Goal: Task Accomplishment & Management: Complete application form

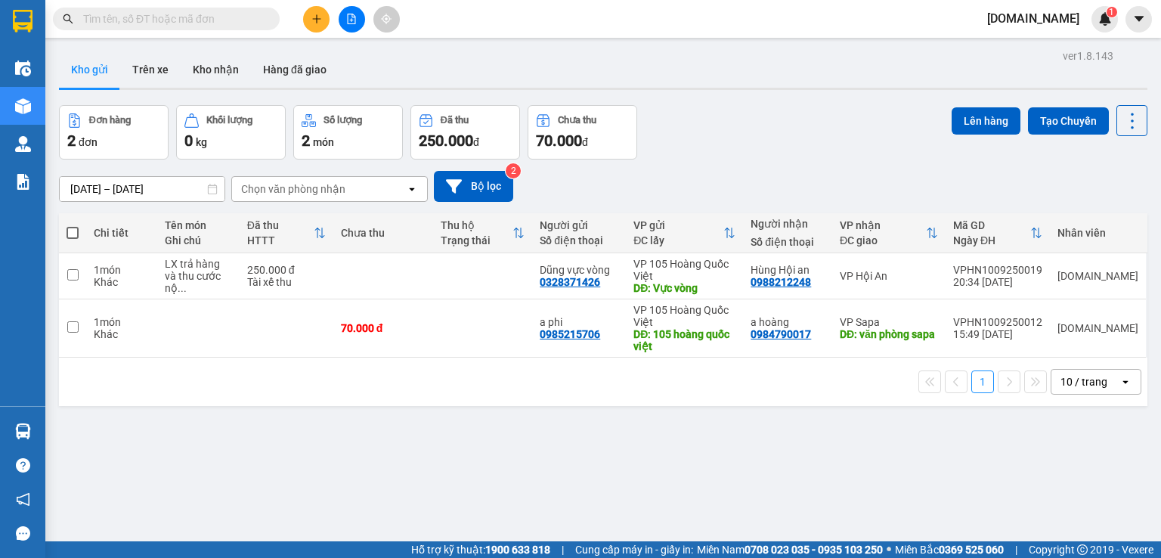
click at [175, 26] on input "text" at bounding box center [172, 19] width 178 height 17
click at [424, 286] on td at bounding box center [383, 276] width 100 height 46
checkbox input "true"
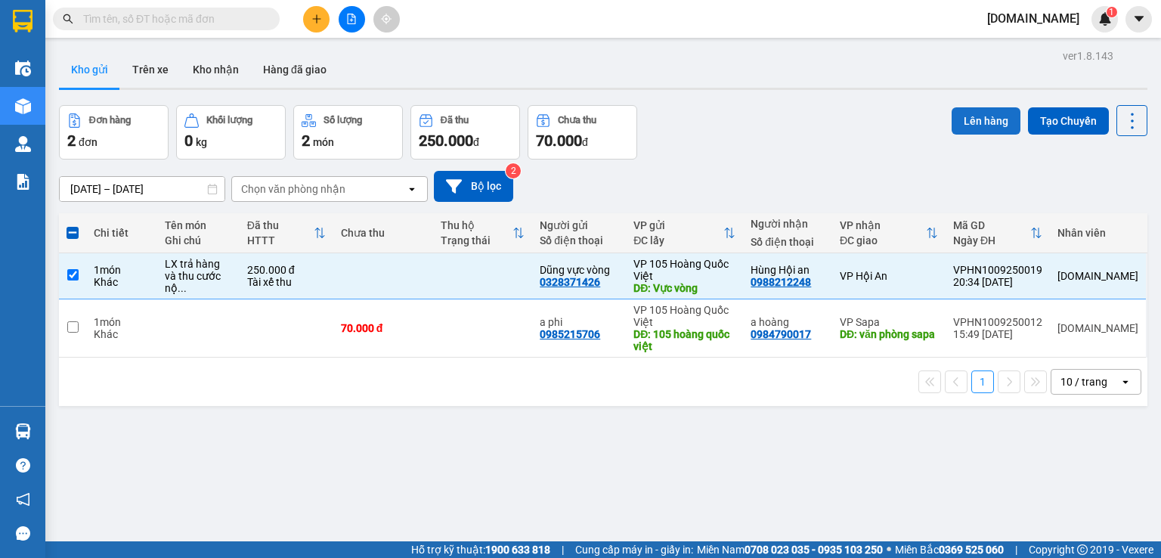
click at [969, 116] on button "Lên hàng" at bounding box center [986, 120] width 69 height 27
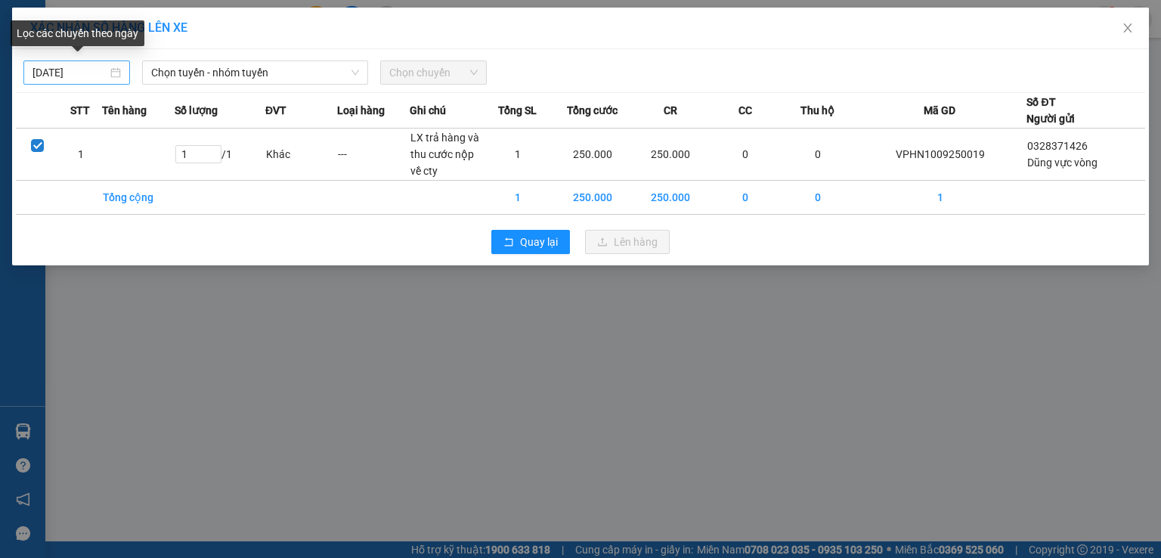
click at [82, 75] on body "Kết quả tìm kiếm ( 0 ) Bộ lọc No Data phuongan.got 1 Điều hành xe Kho hàng mới …" at bounding box center [580, 279] width 1161 height 558
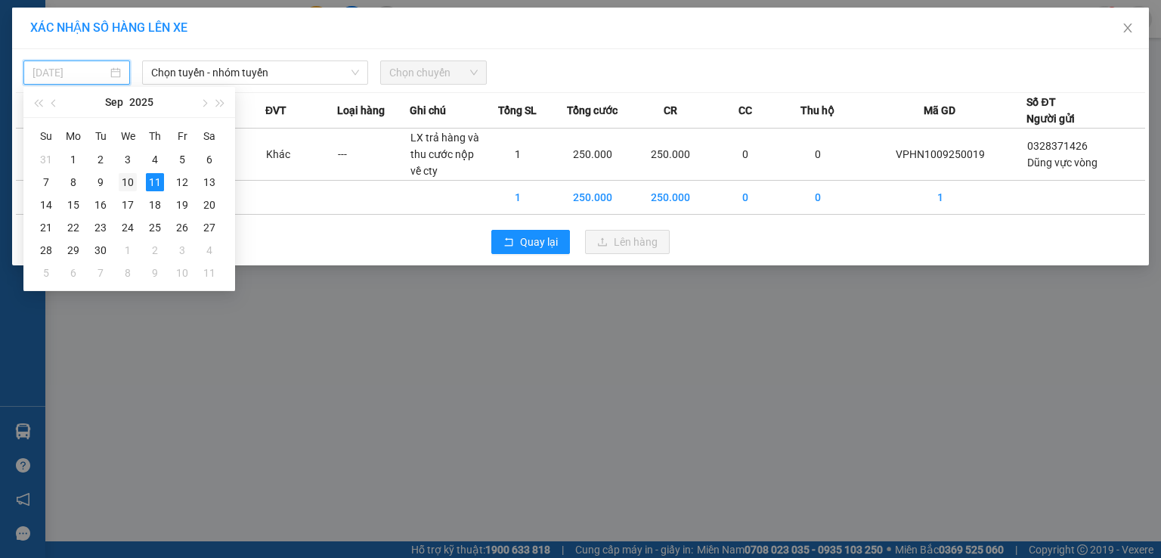
click at [137, 184] on td "10" at bounding box center [127, 182] width 27 height 23
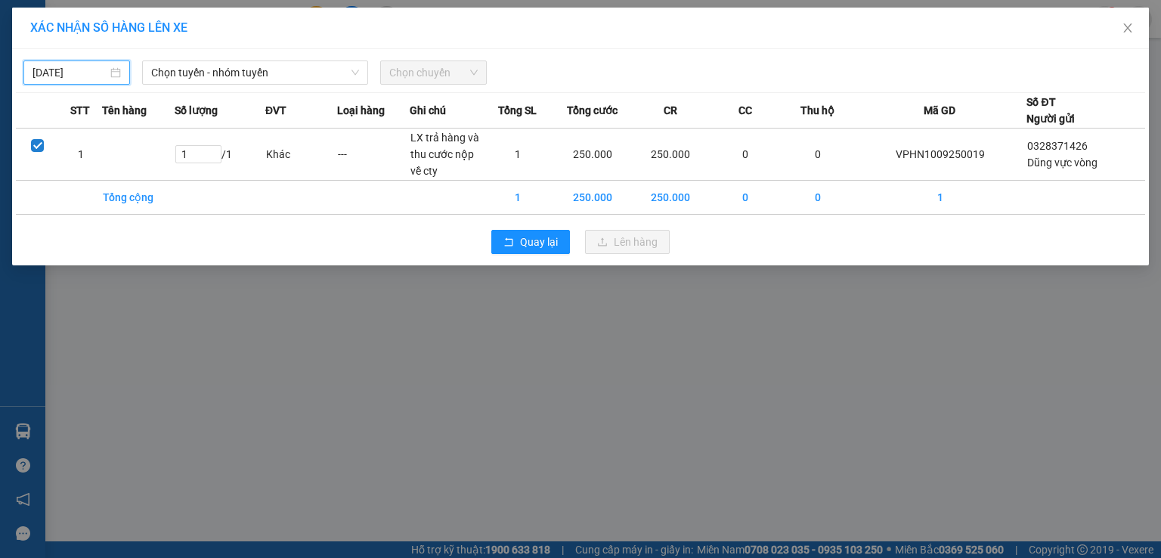
type input "10/09/2025"
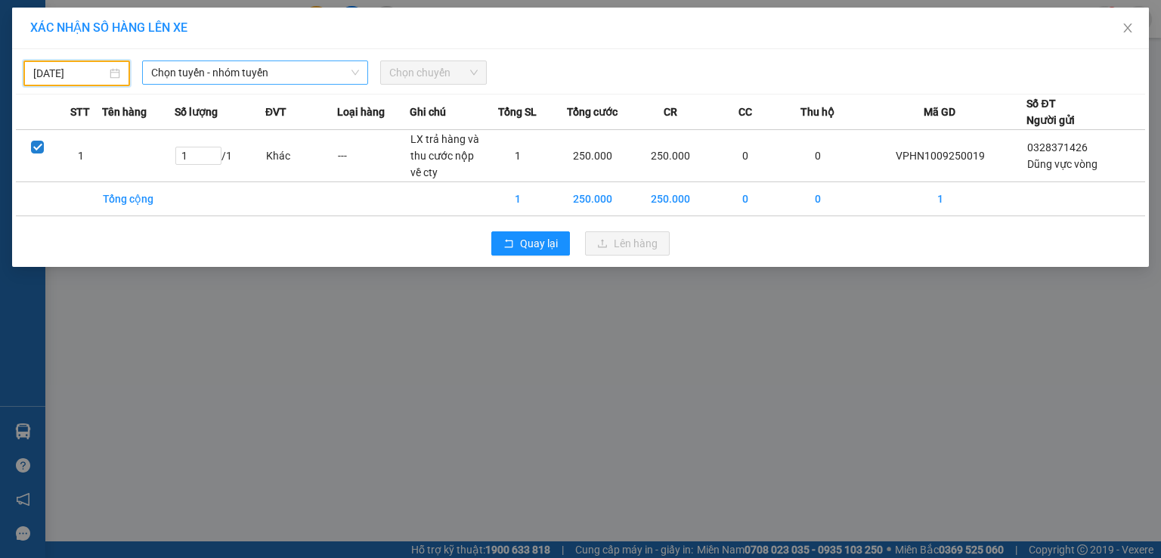
click at [299, 79] on span "Chọn tuyến - nhóm tuyến" at bounding box center [255, 72] width 208 height 23
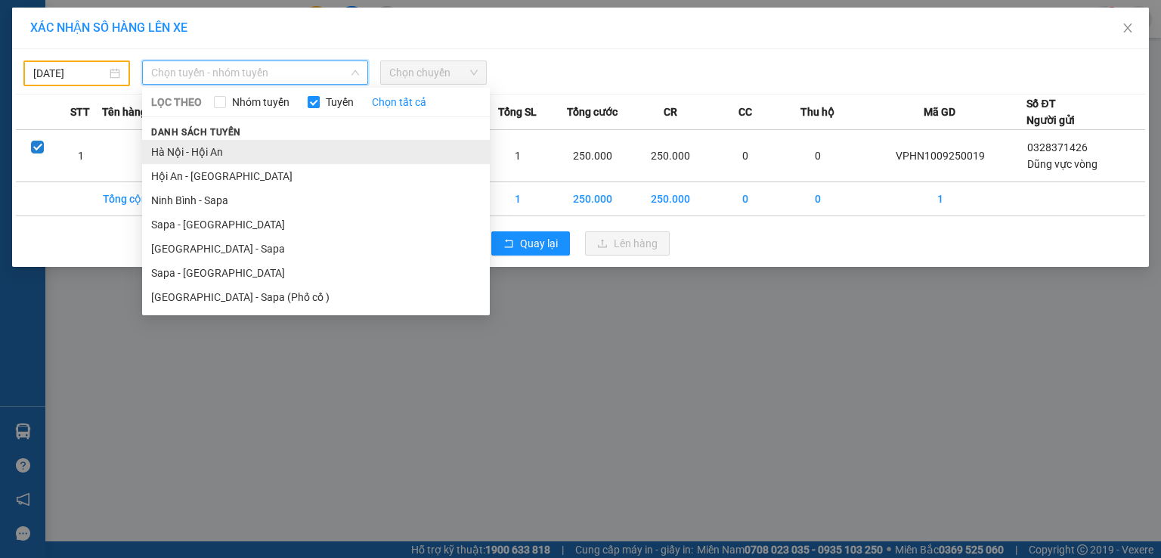
click at [290, 160] on li "Hà Nội - Hội An" at bounding box center [316, 152] width 348 height 24
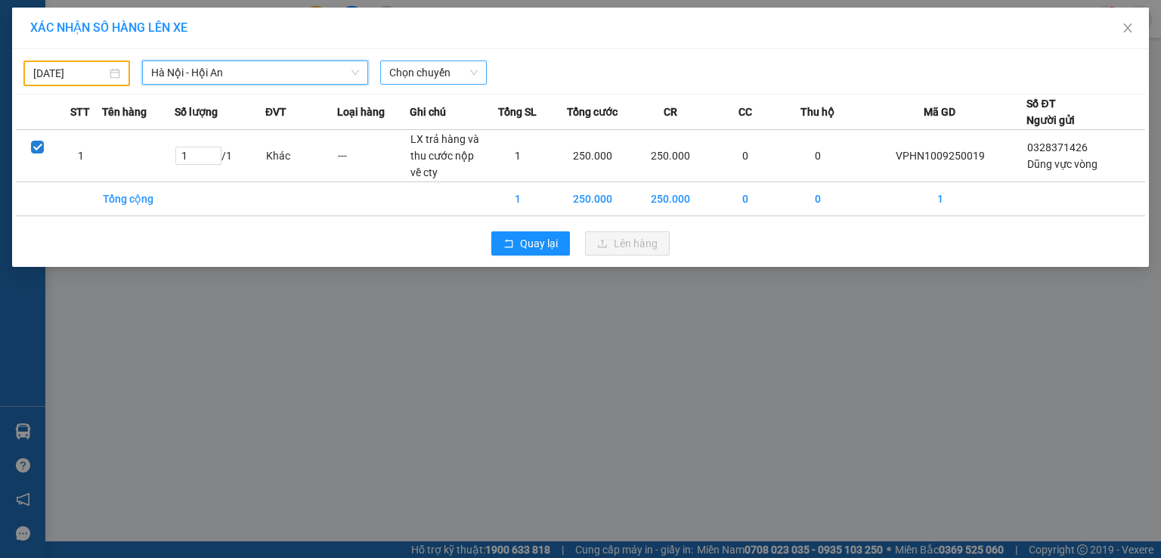
click at [426, 76] on span "Chọn chuyến" at bounding box center [433, 72] width 88 height 23
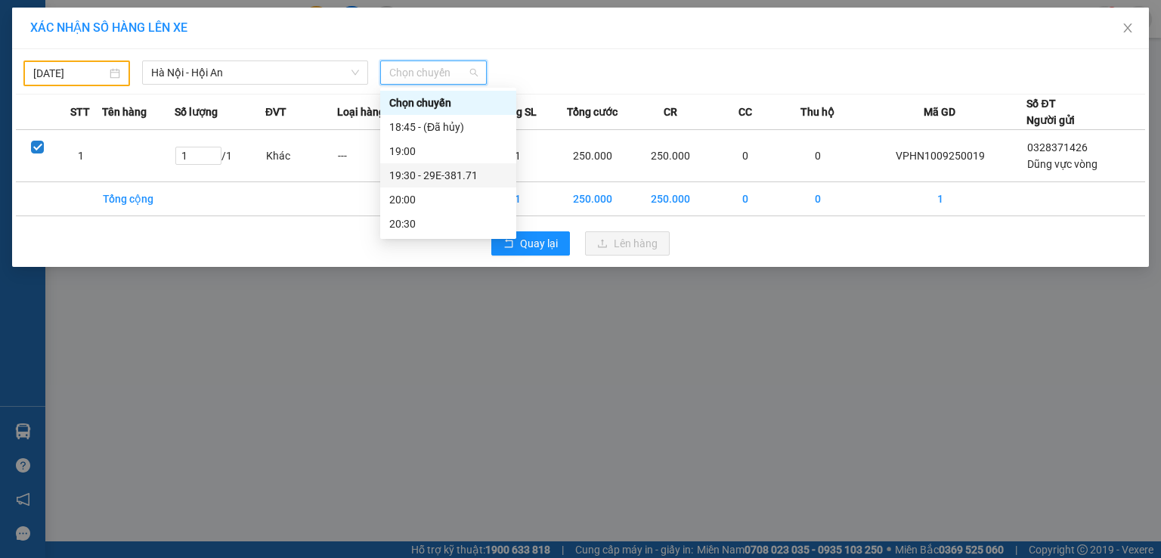
click at [436, 175] on div "19:30 - 29E-381.71" at bounding box center [448, 175] width 118 height 17
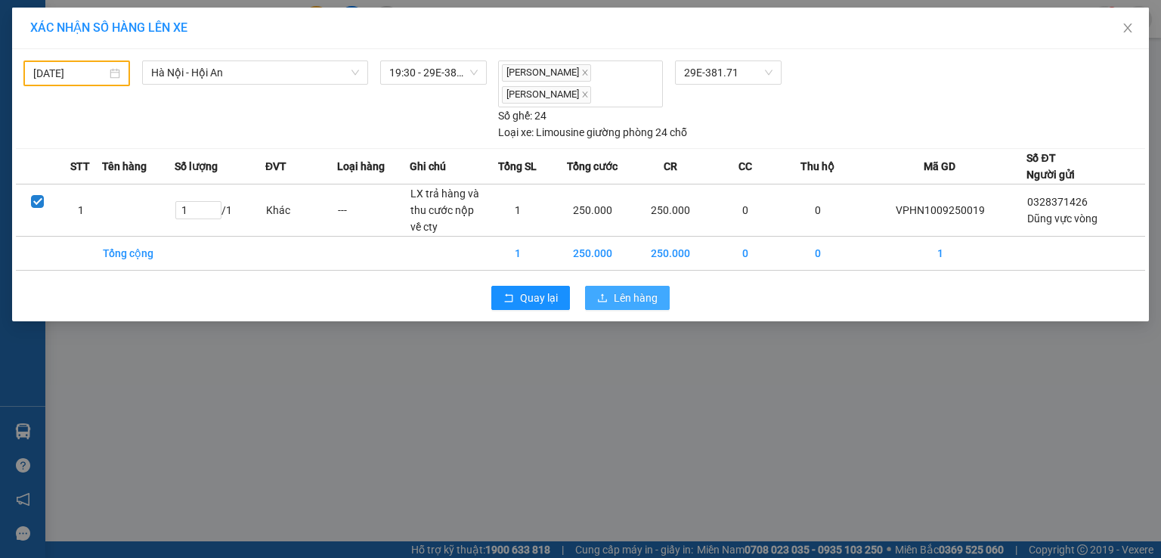
click at [593, 296] on button "Lên hàng" at bounding box center [627, 298] width 85 height 24
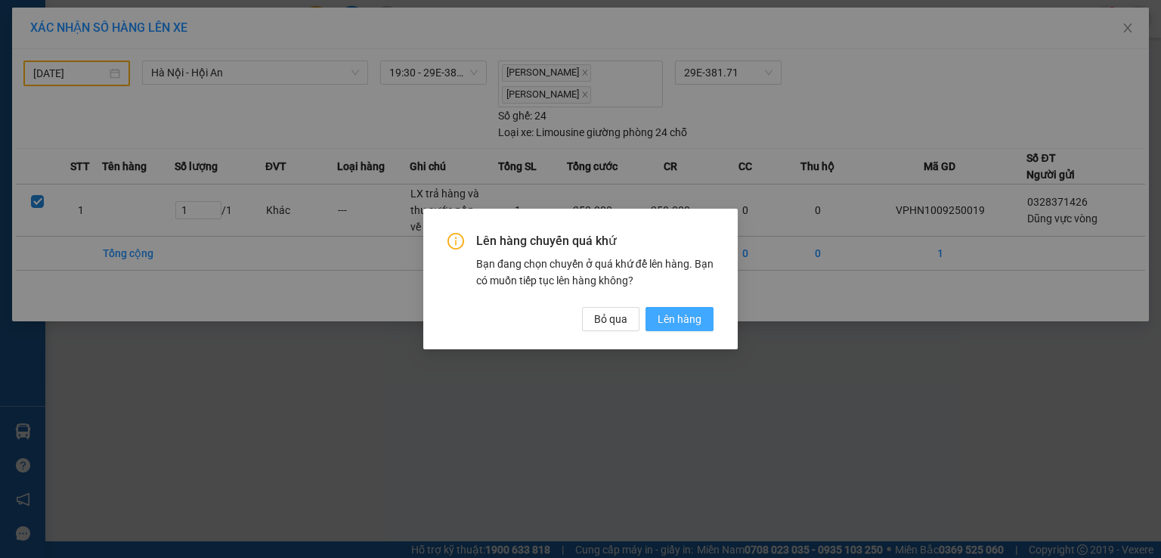
click at [690, 312] on span "Lên hàng" at bounding box center [680, 319] width 44 height 17
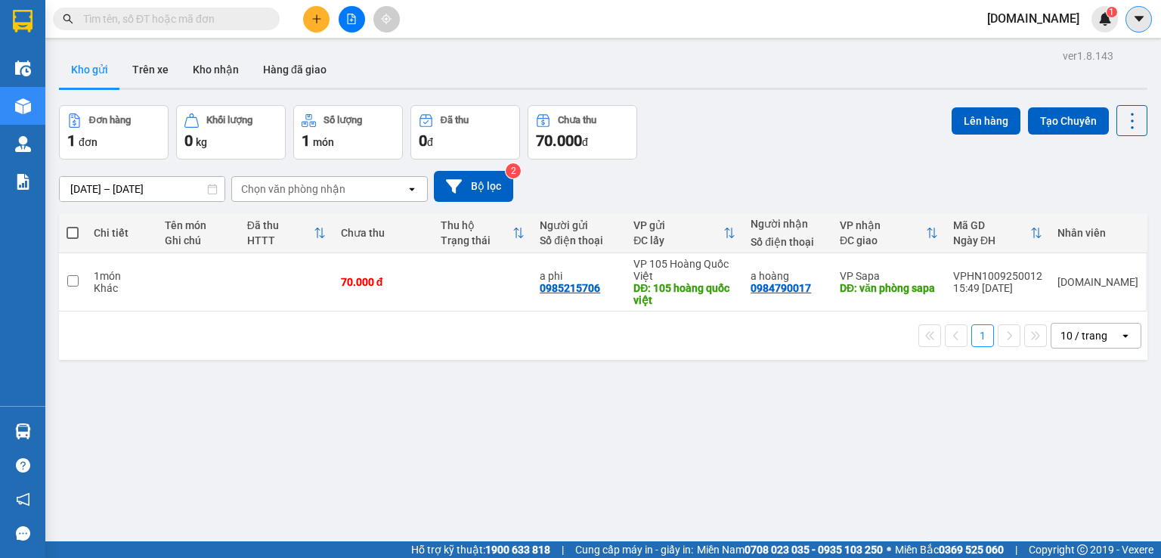
click at [1133, 21] on icon "caret-down" at bounding box center [1140, 19] width 14 height 14
click at [1050, 20] on span "[DOMAIN_NAME]" at bounding box center [1033, 18] width 116 height 19
click at [1056, 46] on span "Đăng xuất" at bounding box center [1048, 47] width 69 height 17
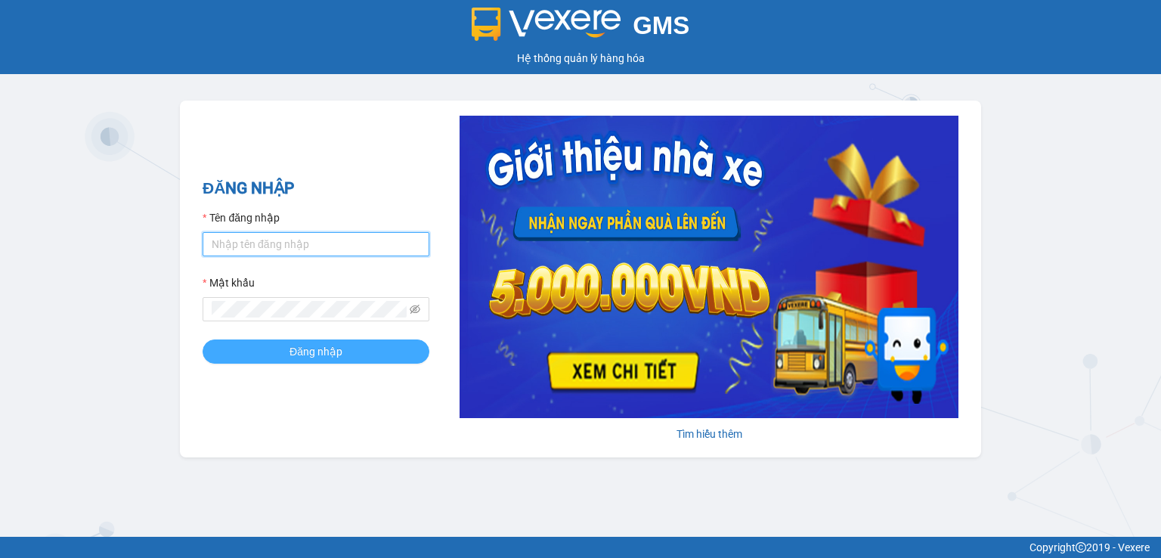
type input "[DOMAIN_NAME]"
click at [353, 355] on button "Đăng nhập" at bounding box center [316, 352] width 227 height 24
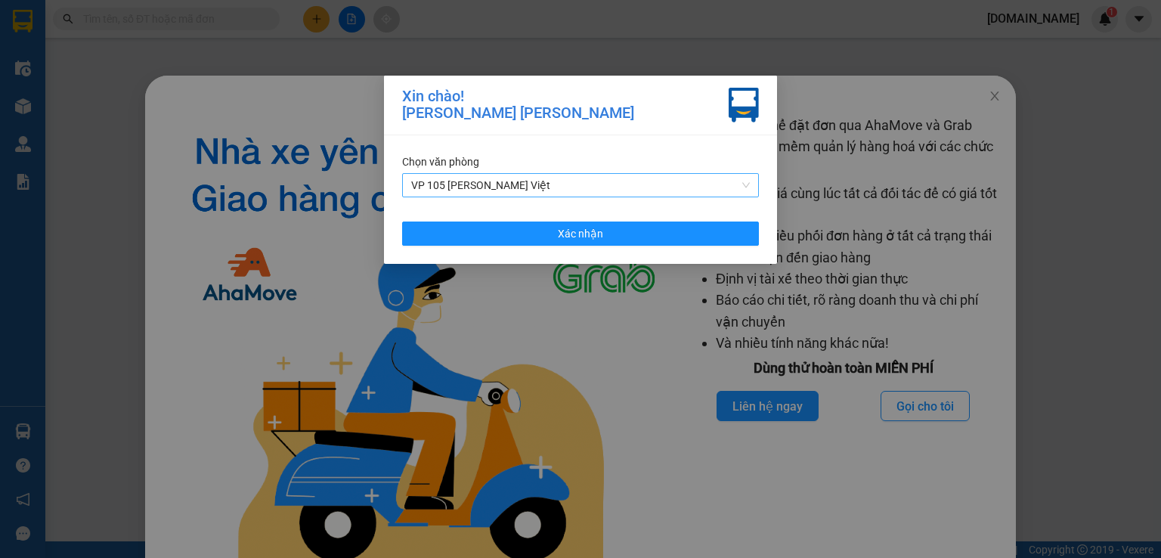
click at [581, 184] on span "VP 105 Hoàng Quốc Việt" at bounding box center [580, 185] width 339 height 23
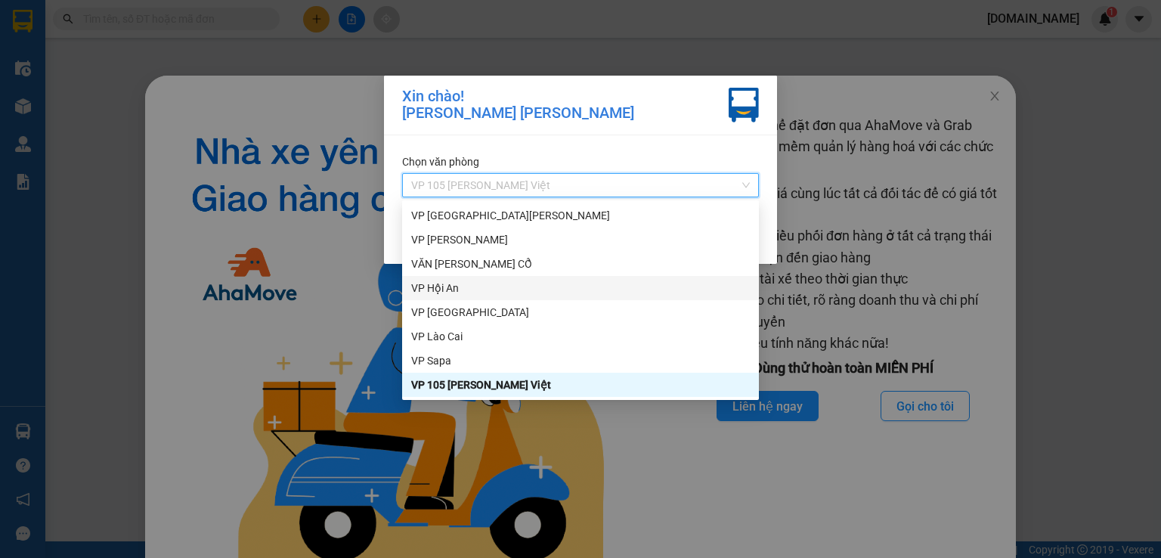
click at [564, 283] on div "VP Hội An" at bounding box center [580, 288] width 339 height 17
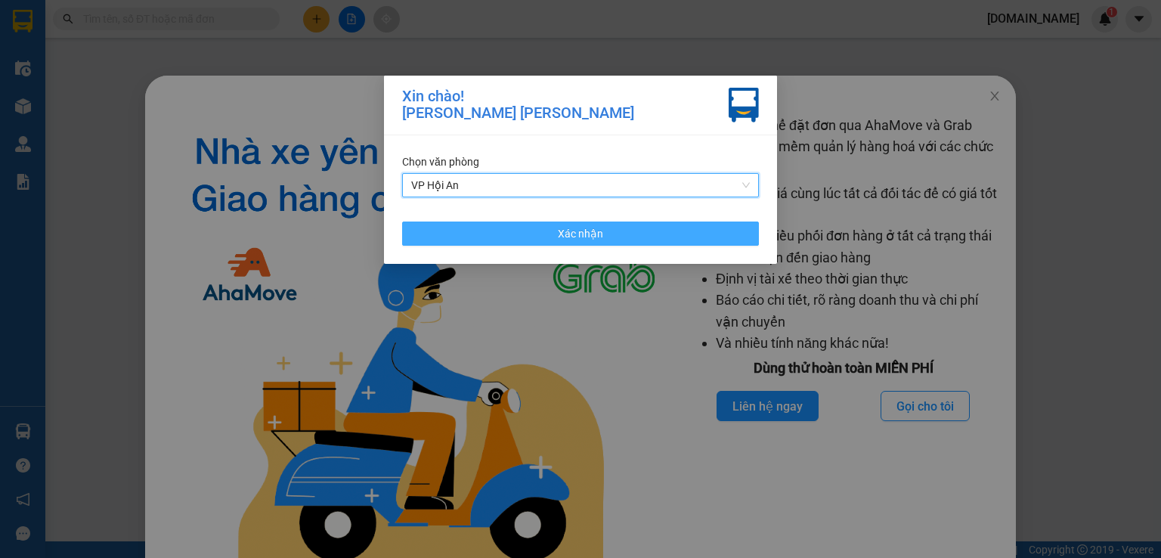
click at [665, 234] on button "Xác nhận" at bounding box center [580, 234] width 357 height 24
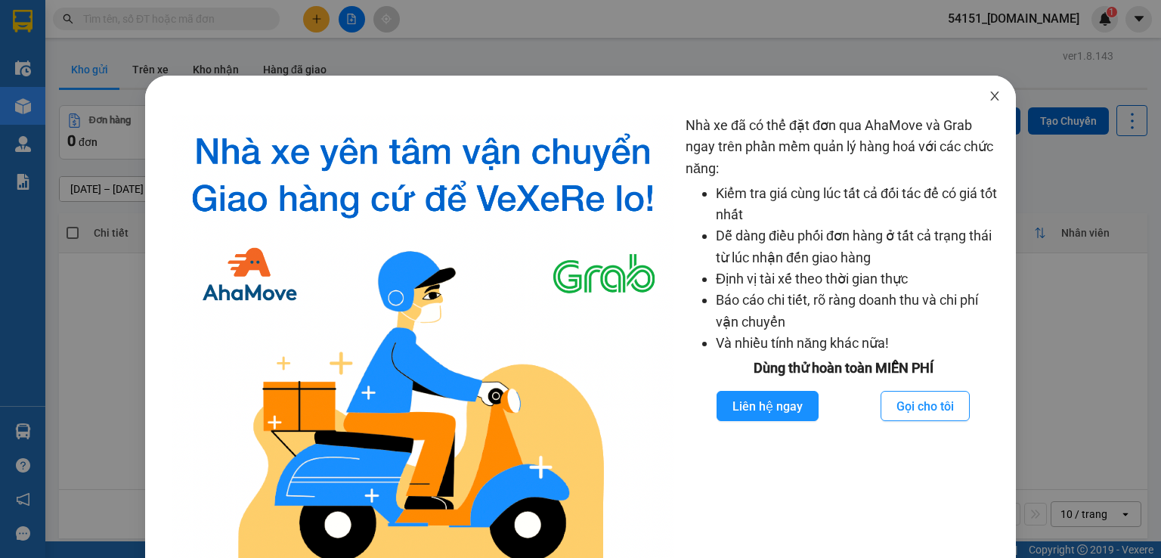
click at [989, 99] on icon "close" at bounding box center [995, 96] width 12 height 12
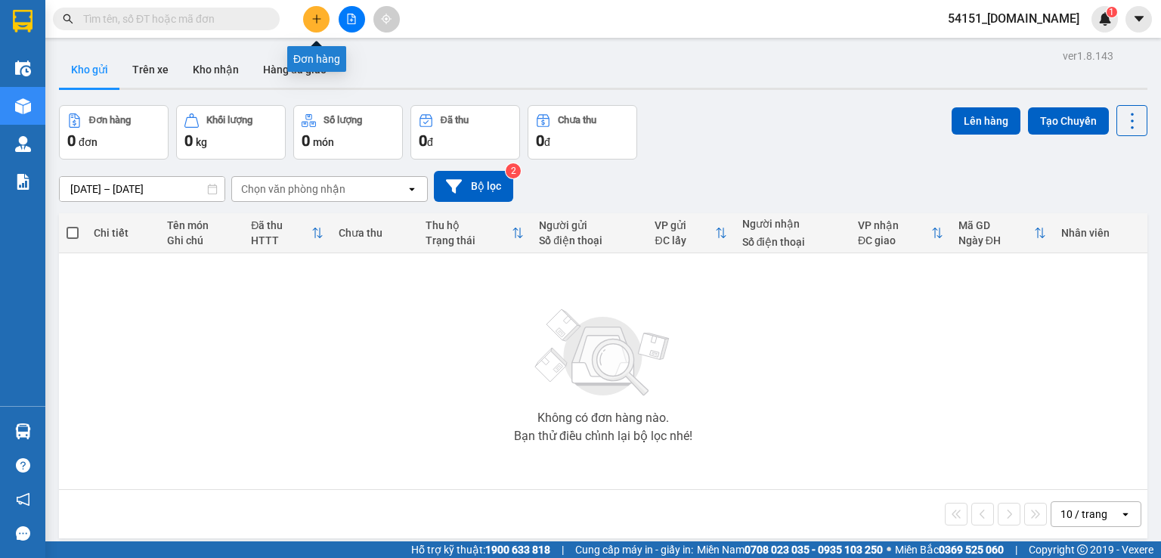
click at [319, 20] on icon "plus" at bounding box center [317, 19] width 11 height 11
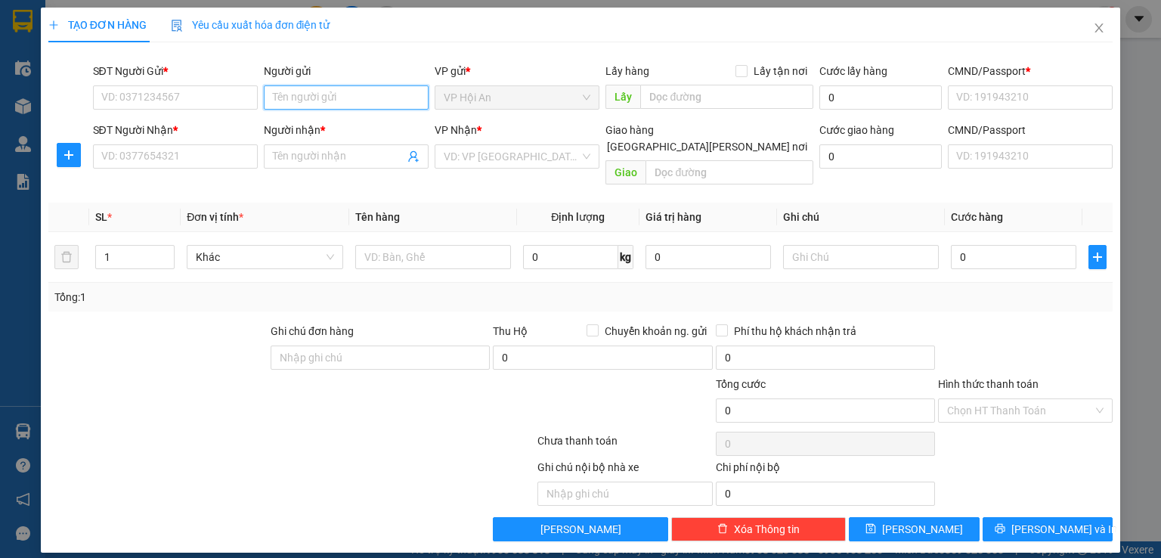
click at [311, 101] on input "Người gửi" at bounding box center [346, 97] width 165 height 24
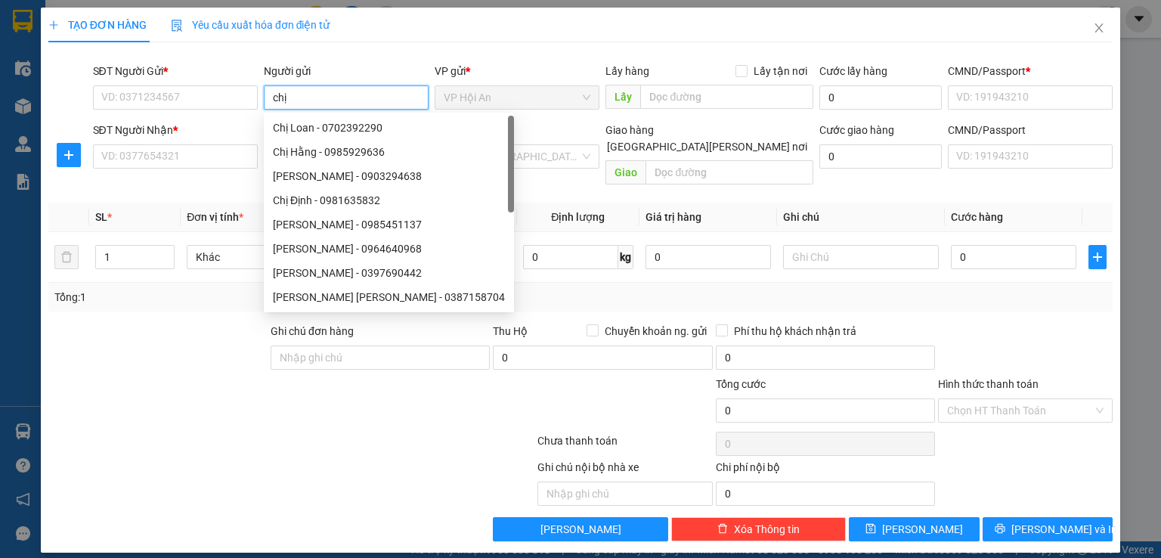
type input "chị L"
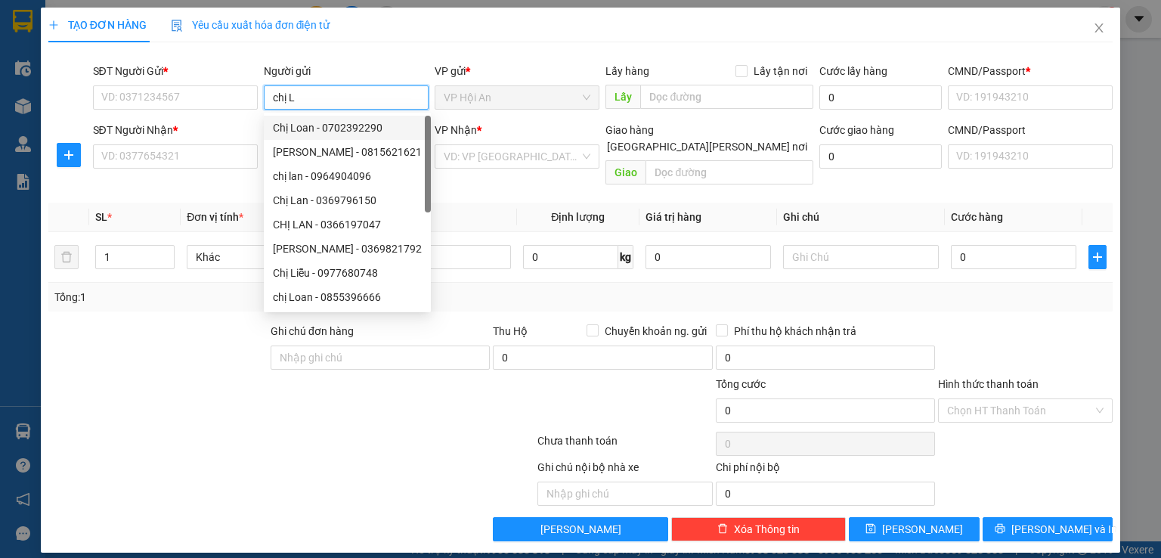
click at [336, 133] on div "Chị Loan - 0702392290" at bounding box center [347, 127] width 149 height 17
type input "0702392290"
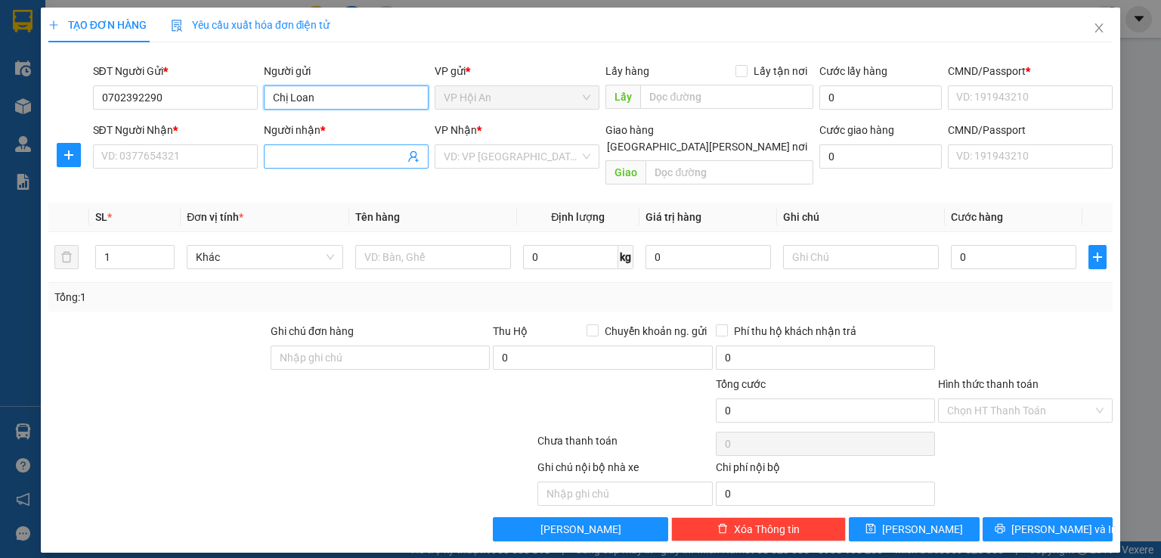
type input "Chị Loan"
click at [333, 160] on input "Người nhận *" at bounding box center [339, 156] width 132 height 17
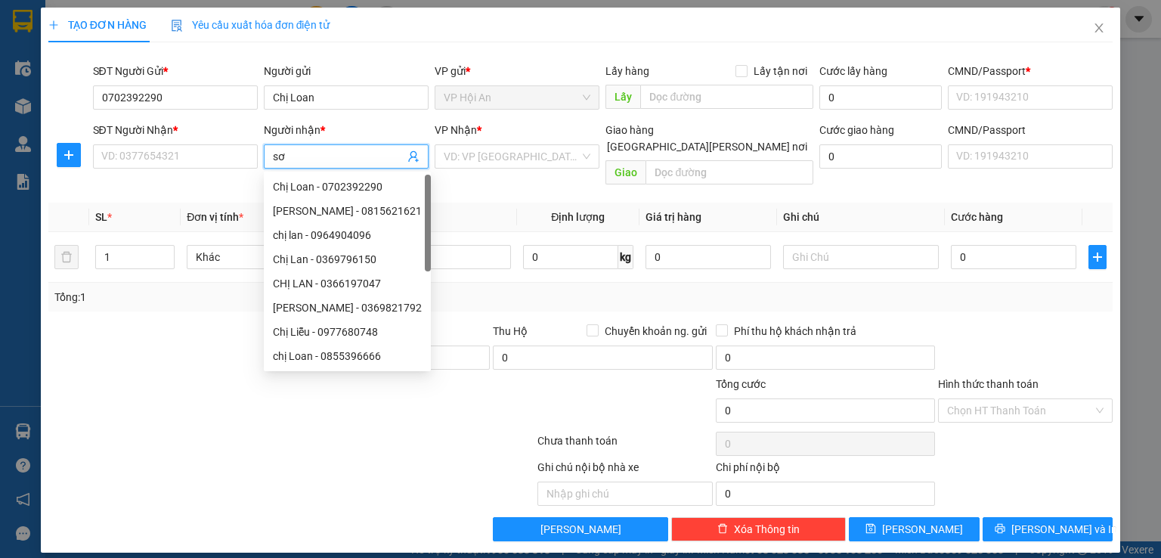
type input "sơn"
click at [346, 188] on div "Sơn NB - 0867863135" at bounding box center [358, 186] width 170 height 17
type input "0867863135"
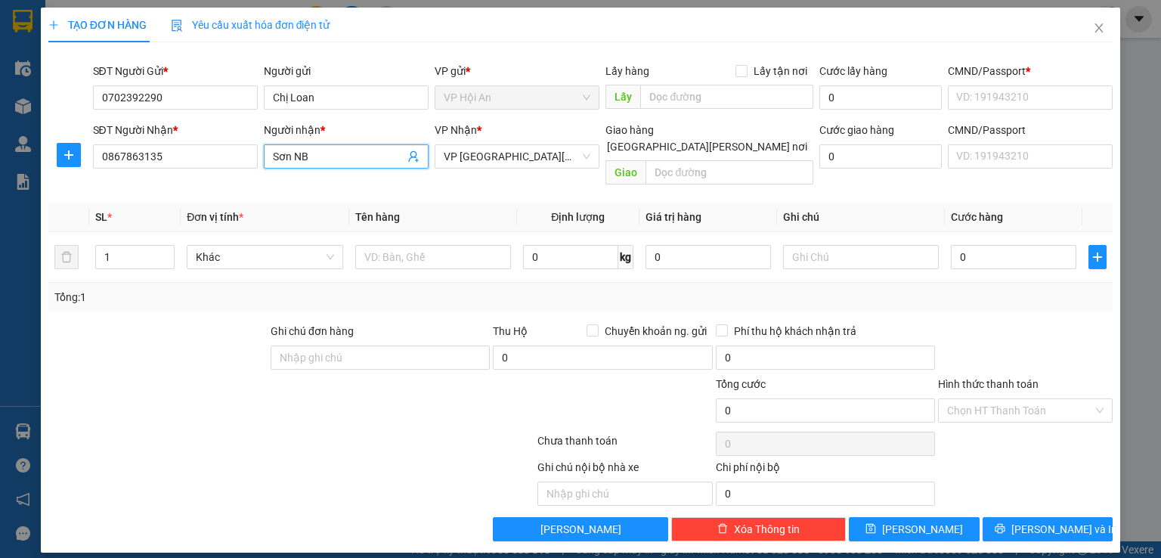
click at [545, 98] on span "VP Hội An" at bounding box center [517, 97] width 147 height 23
type input "Sơn NB"
click at [1046, 245] on input "0" at bounding box center [1014, 257] width 126 height 24
type input "1"
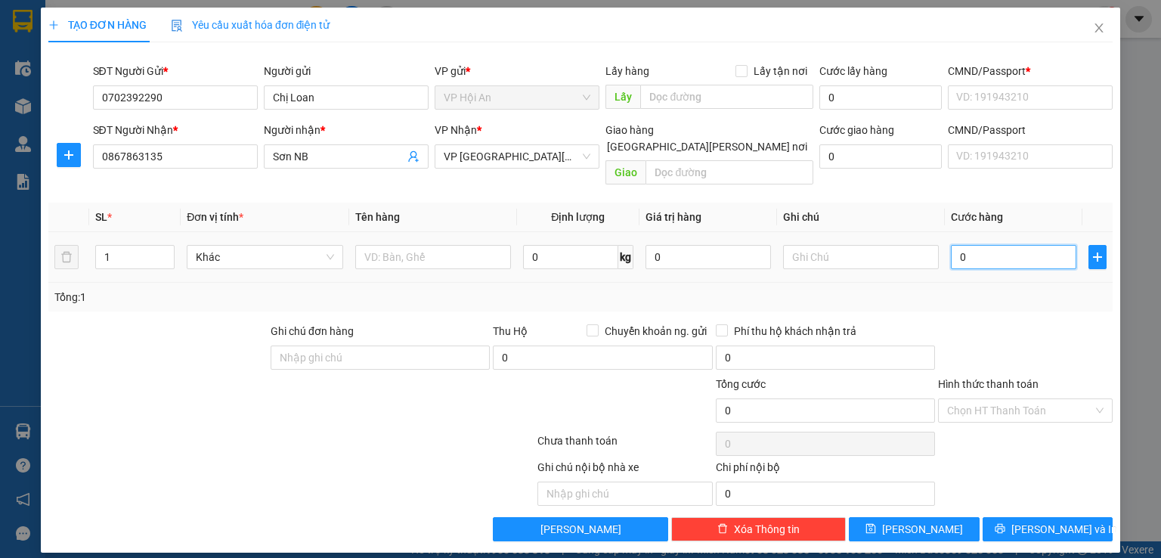
type input "1"
type input "10"
type input "100"
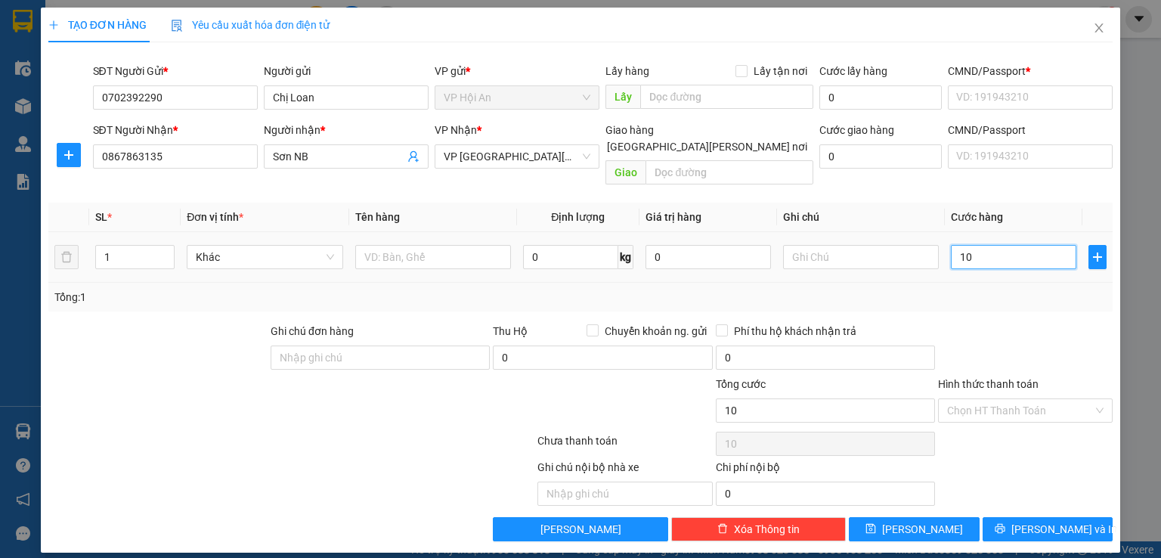
type input "100"
type input "1.000"
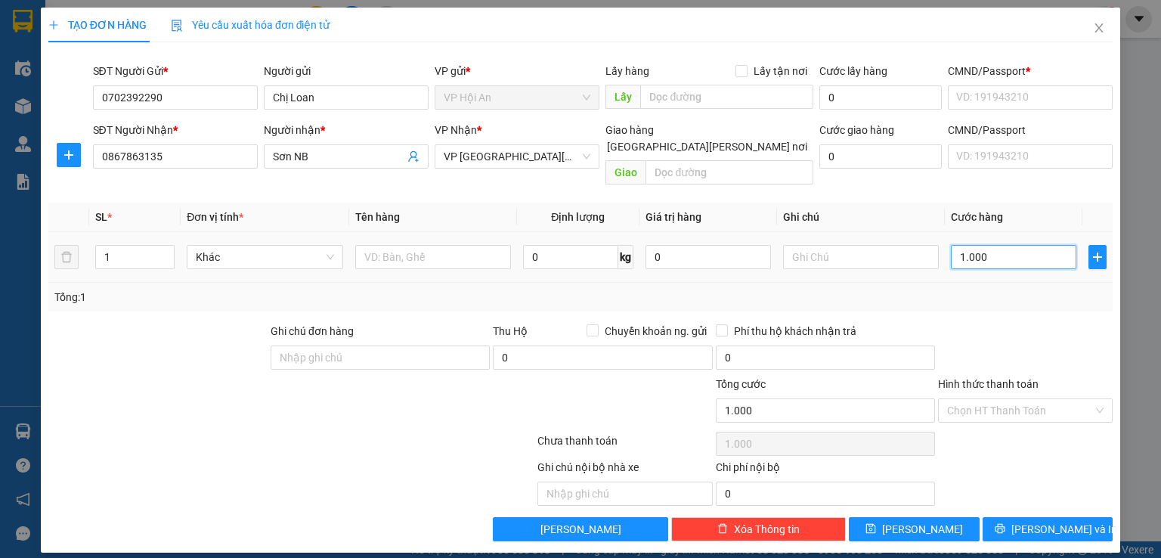
type input "10.000"
type input "100.000"
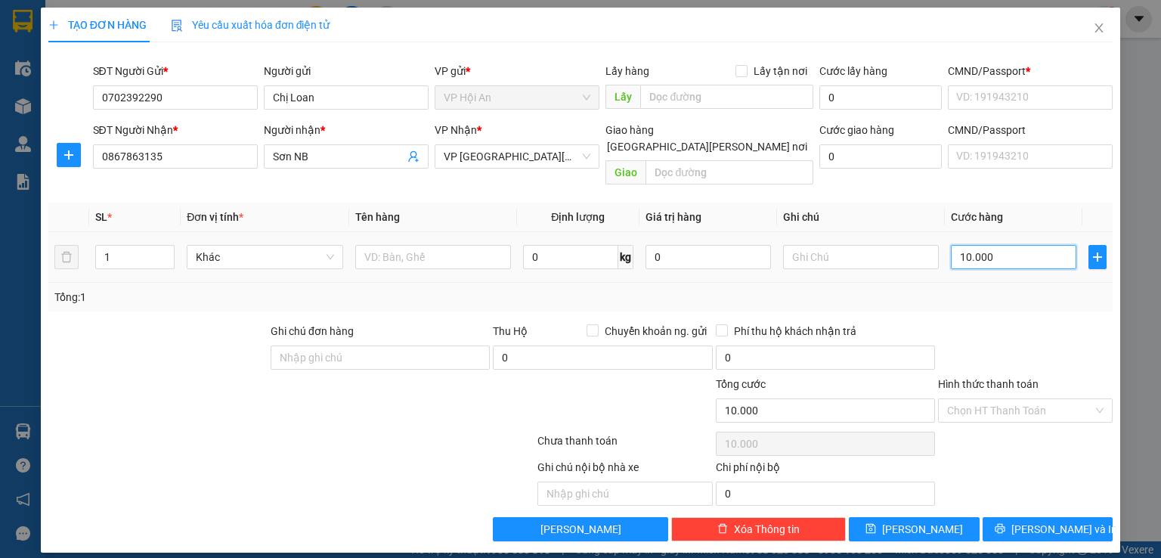
type input "100.000"
type input "1.000.000"
click at [167, 258] on span "down" at bounding box center [166, 262] width 9 height 9
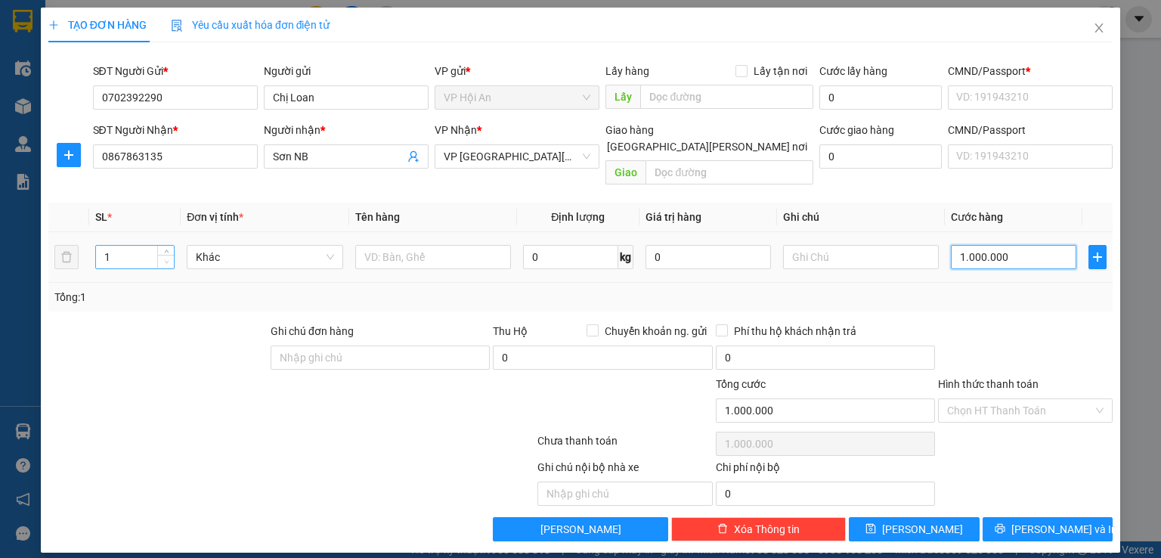
click at [167, 258] on span "down" at bounding box center [166, 262] width 9 height 9
click at [169, 258] on span "down" at bounding box center [166, 262] width 9 height 9
type input "1.000.000"
click at [166, 251] on icon "up" at bounding box center [166, 253] width 5 height 5
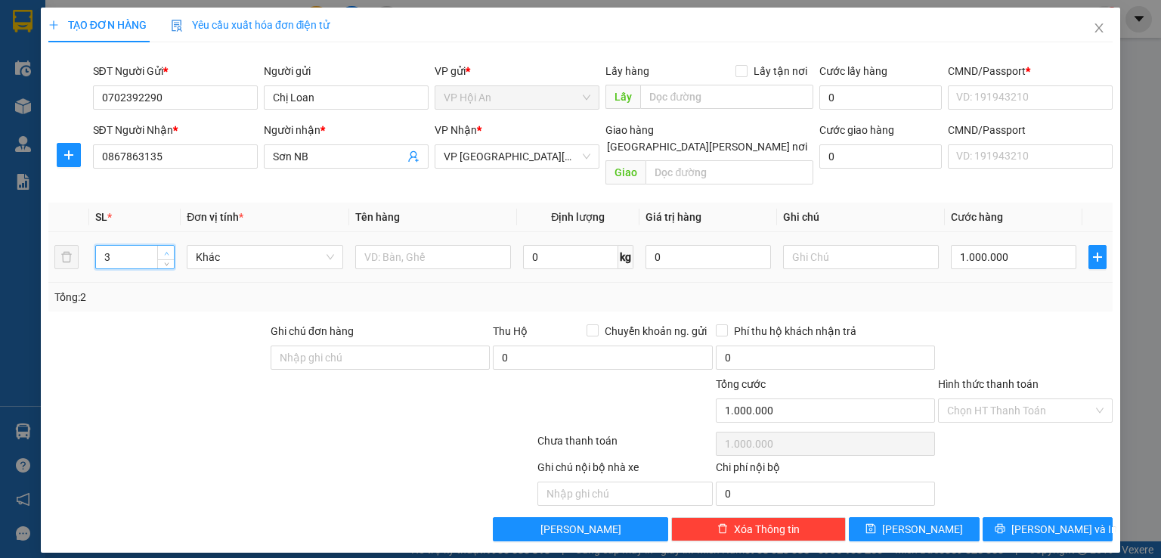
click at [169, 251] on icon "up" at bounding box center [166, 253] width 5 height 5
click at [168, 249] on span "up" at bounding box center [166, 253] width 9 height 9
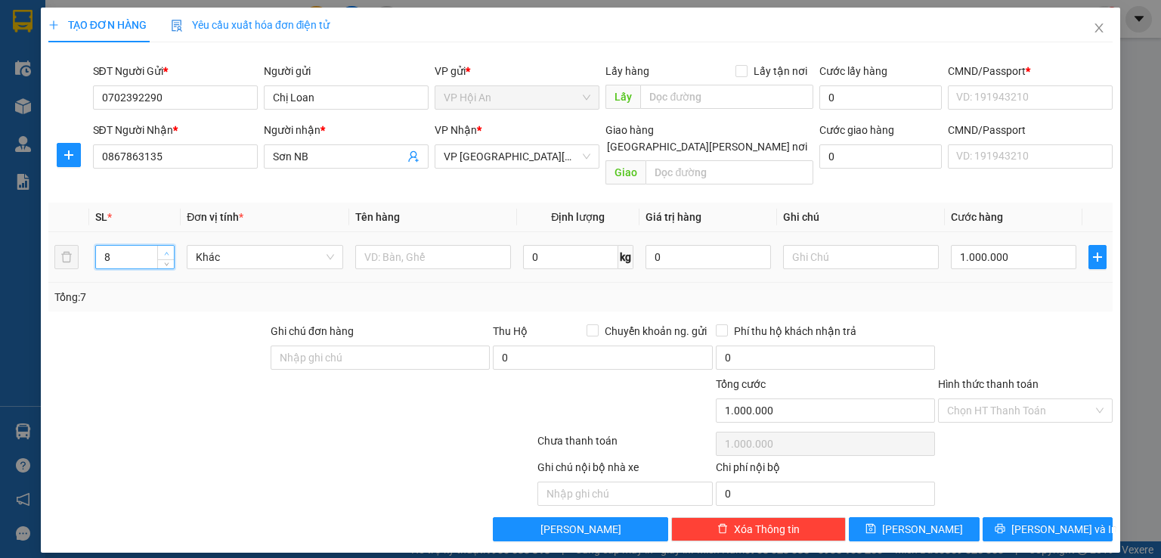
click at [169, 249] on span "up" at bounding box center [166, 253] width 9 height 9
type input "10"
click at [169, 249] on span "up" at bounding box center [166, 253] width 9 height 9
click at [981, 399] on input "Hình thức thanh toán" at bounding box center [1020, 410] width 146 height 23
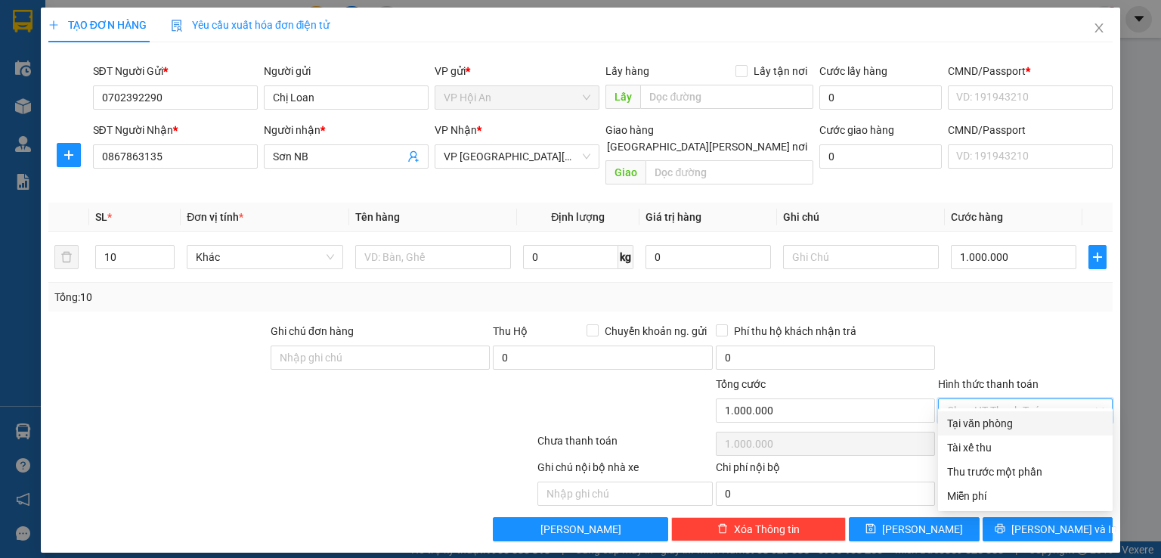
click at [977, 424] on div "Tại văn phòng" at bounding box center [1025, 423] width 157 height 17
type input "0"
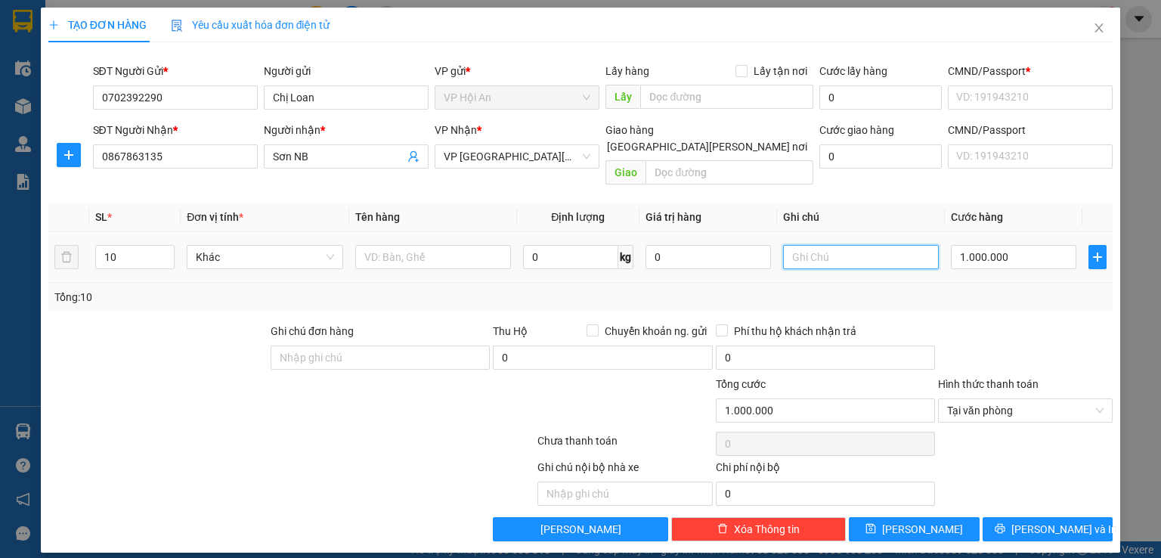
click at [885, 245] on input "text" at bounding box center [861, 257] width 156 height 24
type input "D"
type input "Đủ hàng khách tt tiền"
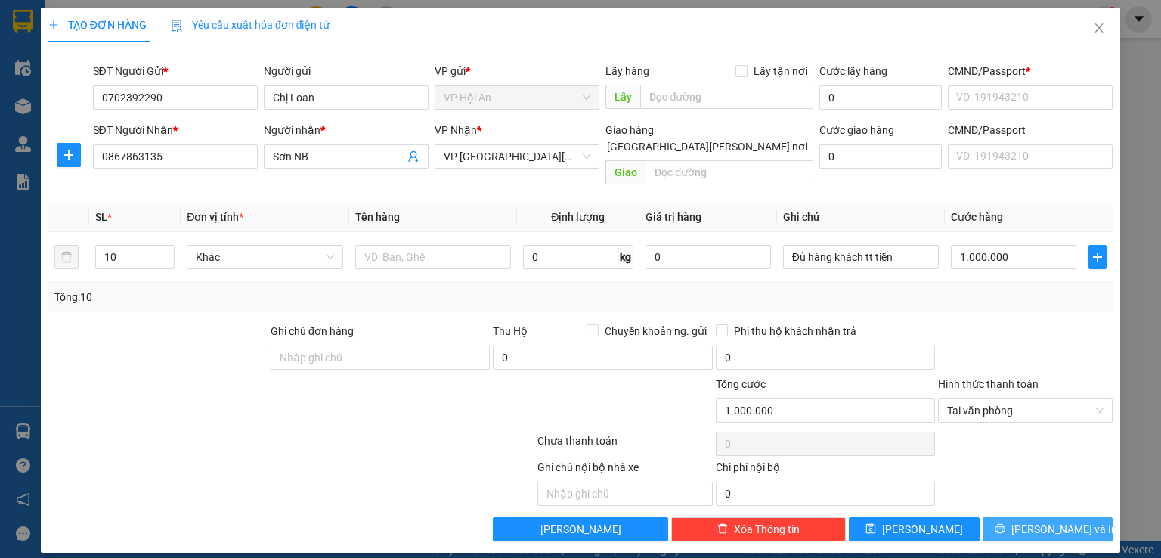
click at [1068, 521] on span "Lưu và In" at bounding box center [1065, 529] width 106 height 17
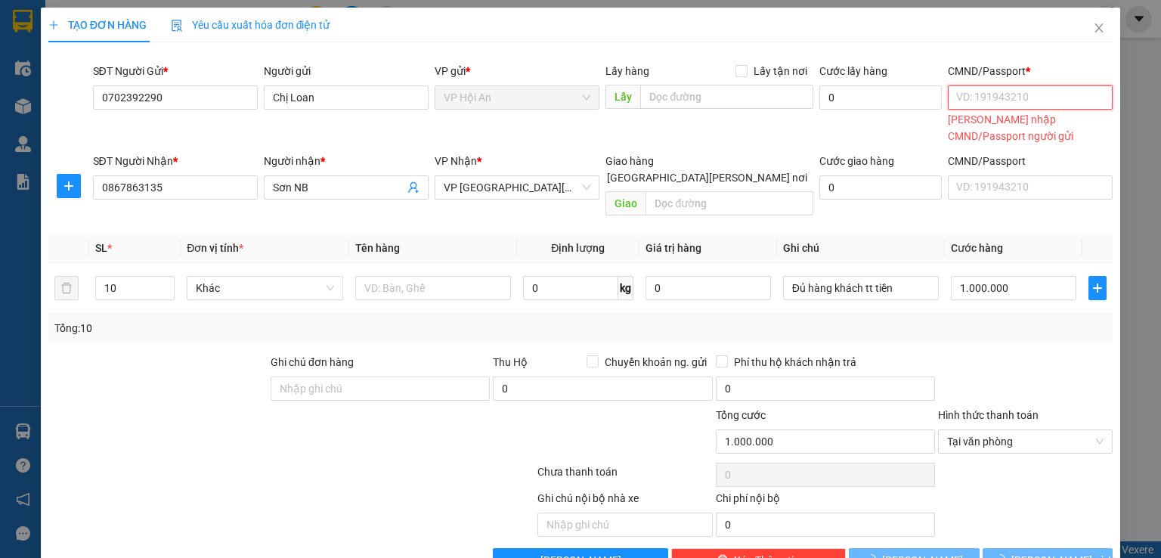
click at [1013, 97] on input "CMND/Passport *" at bounding box center [1030, 97] width 165 height 24
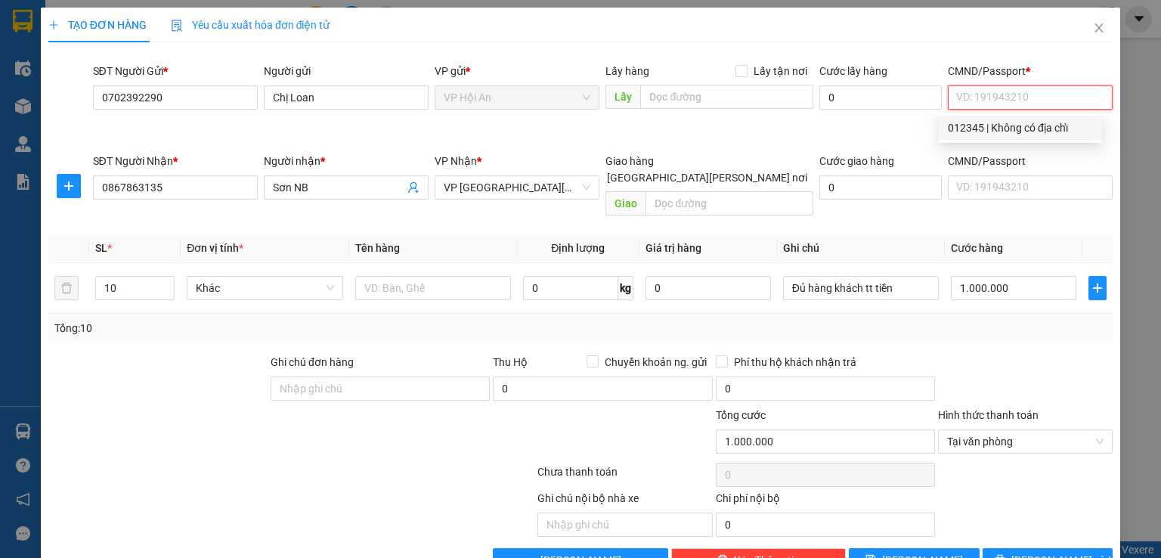
click at [978, 132] on div "012345 | Không có địa chỉ" at bounding box center [1020, 127] width 145 height 17
type input "012345"
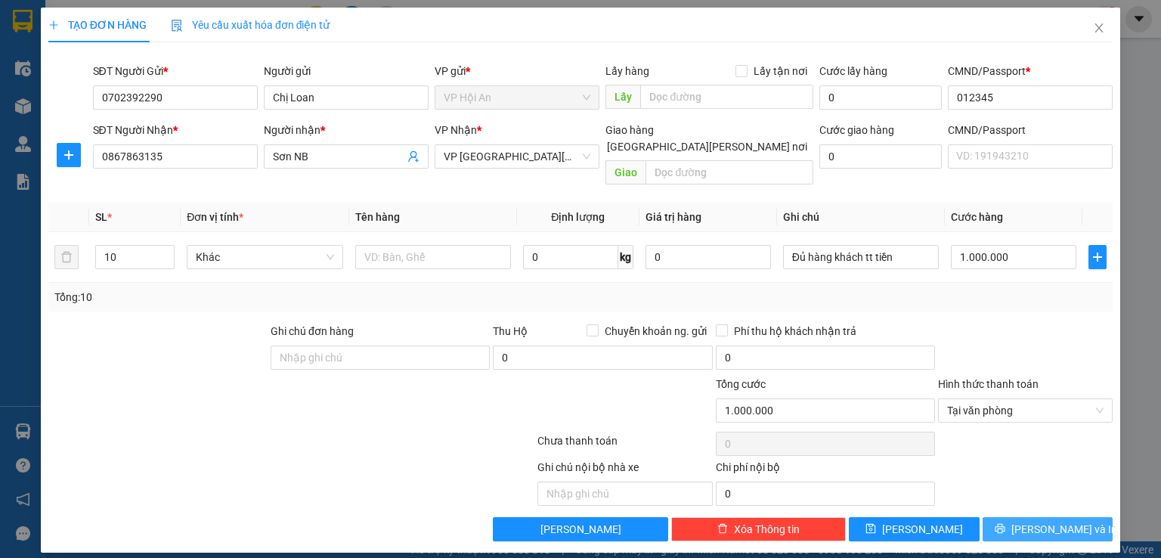
click at [1075, 521] on span "Lưu và In" at bounding box center [1065, 529] width 106 height 17
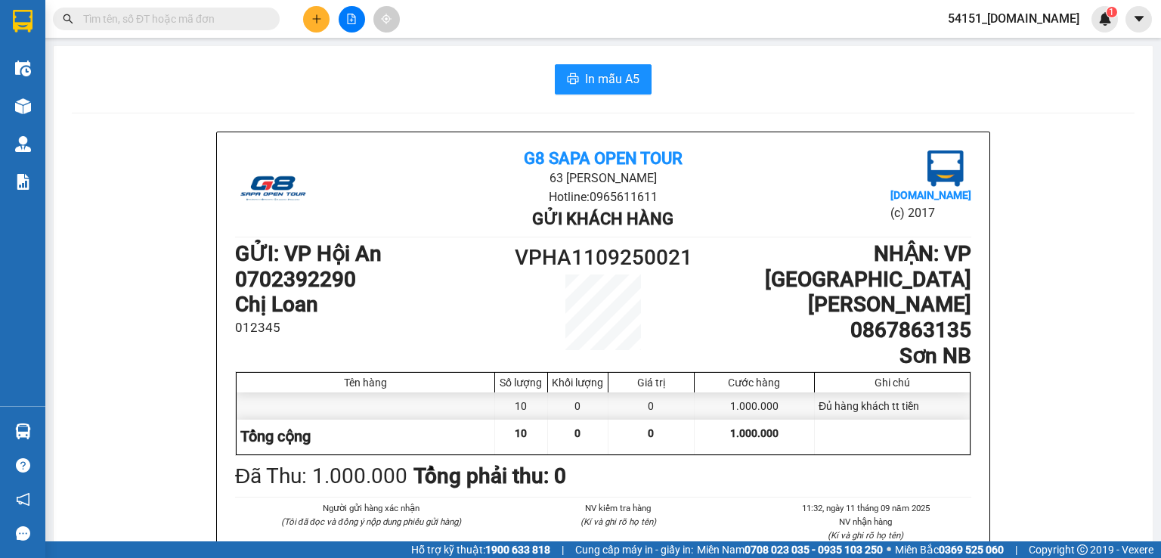
scroll to position [76, 0]
